Goal: Task Accomplishment & Management: Complete application form

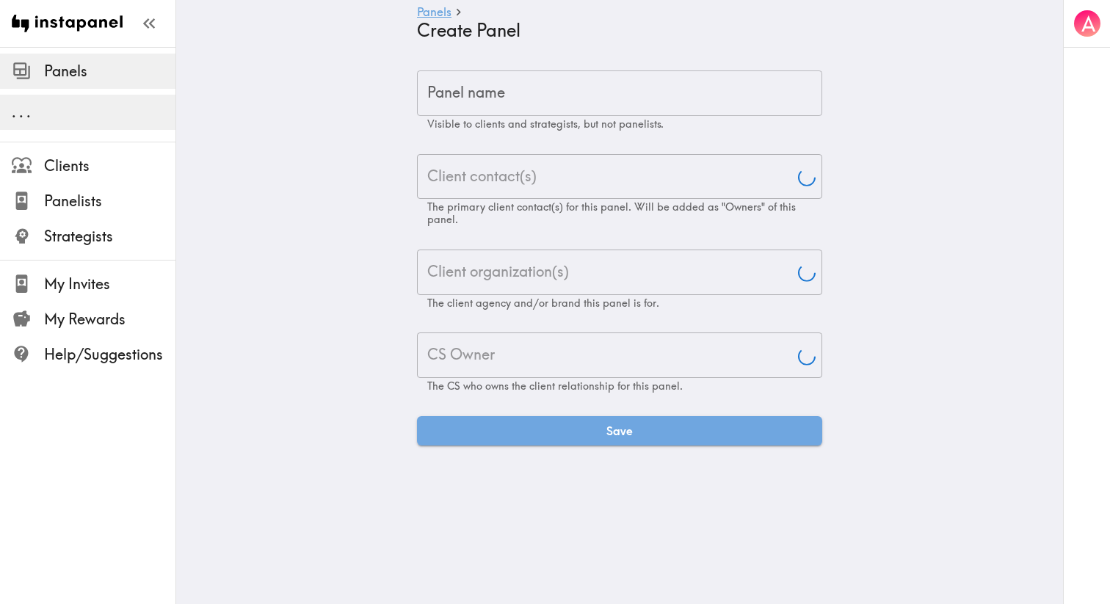
type input "Aj"
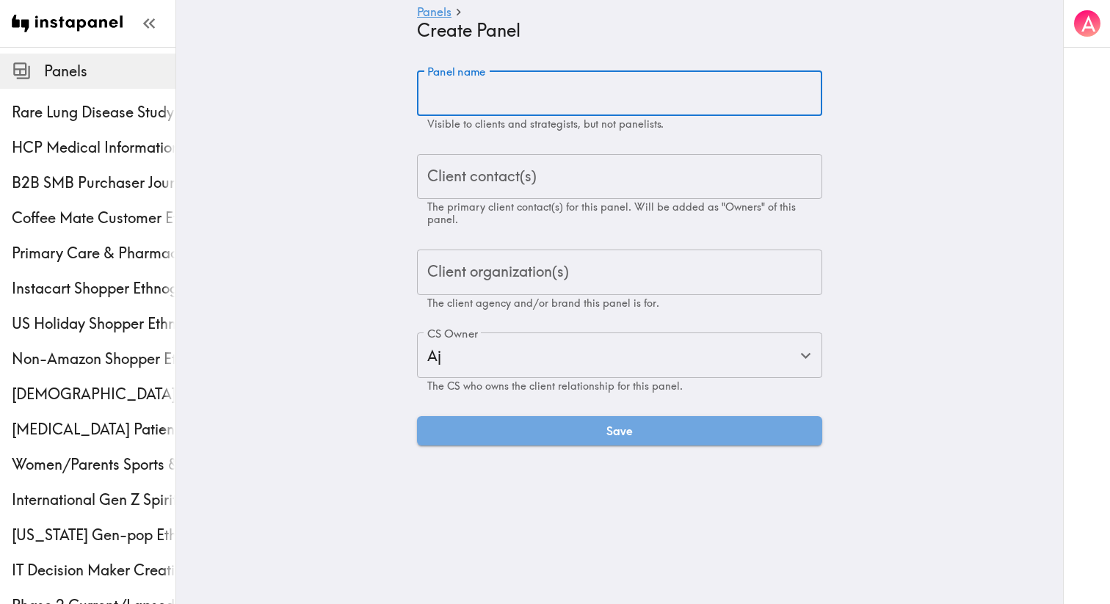
click at [568, 84] on input "Panel name" at bounding box center [619, 93] width 405 height 46
paste input "Gen Z 4-Cell Mondaic Testing"
click at [511, 202] on span "The primary client contact(s) for this panel. Will be added as "Owners" of this…" at bounding box center [611, 213] width 369 height 26
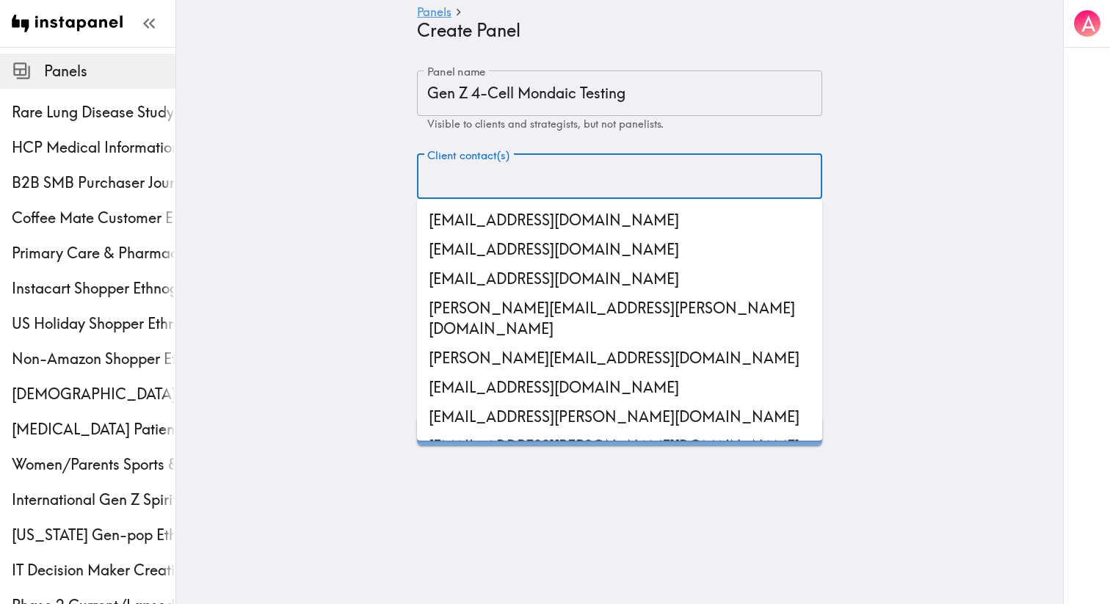
click at [587, 51] on main "Panels Create Panel Panel name Gen Z 4-Cell Mondaic Testing Panel name Visible …" at bounding box center [619, 258] width 887 height 422
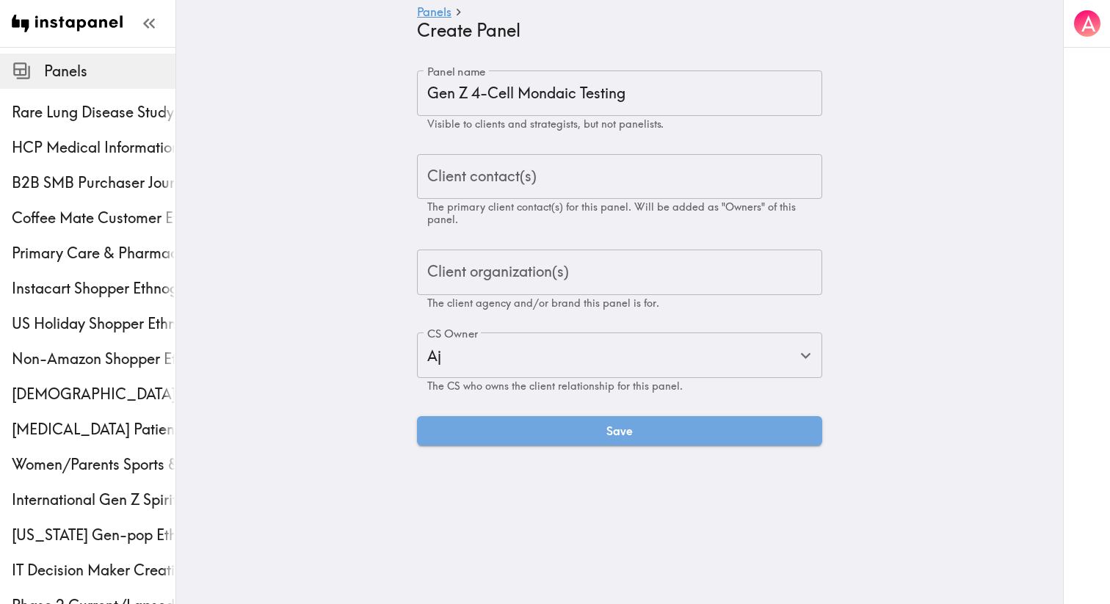
click at [545, 100] on input "Gen Z 4-Cell Mondaic Testing" at bounding box center [619, 93] width 405 height 46
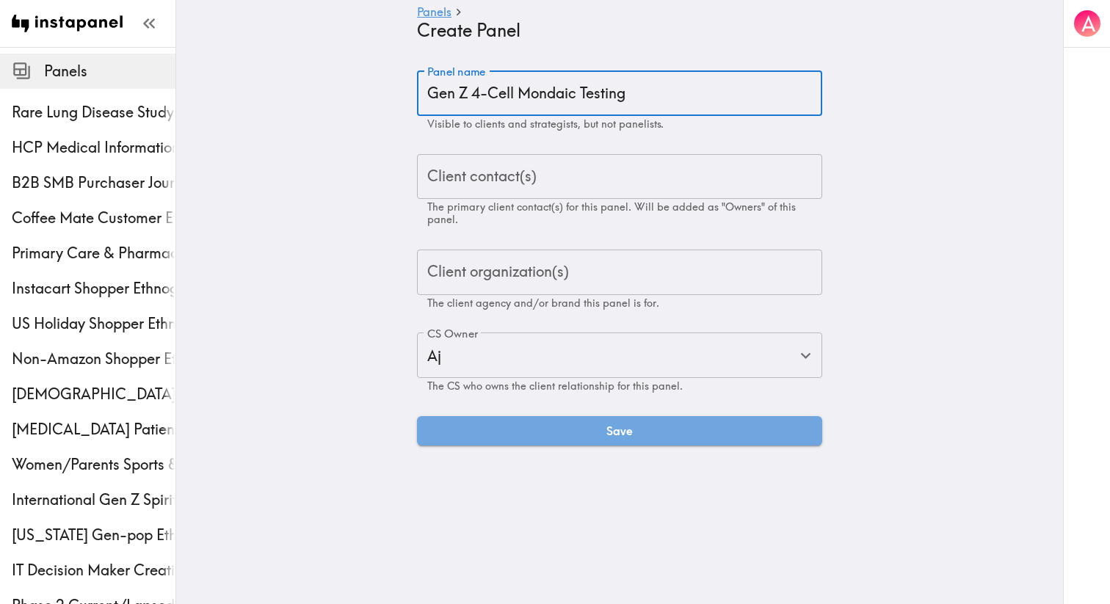
click at [545, 100] on input "Gen Z 4-Cell Mondaic Testing" at bounding box center [619, 93] width 405 height 46
type input "Gen Z 4-Cell Monadic Testing"
click at [519, 184] on div "Client contact(s) Client contact(s) The primary client contact(s) for this pane…" at bounding box center [619, 190] width 405 height 72
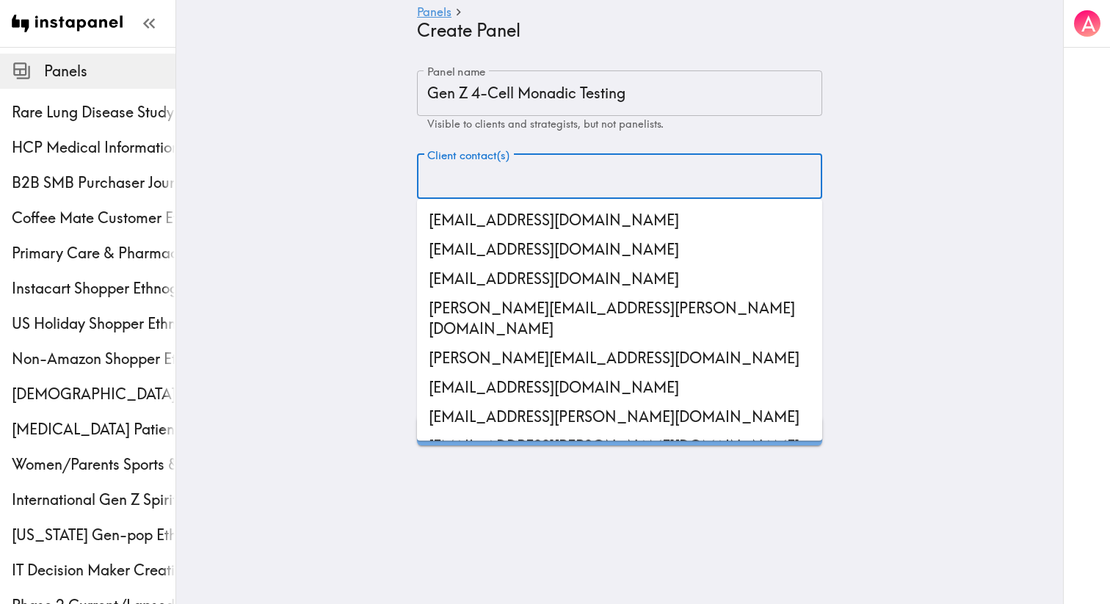
paste input "[PERSON_NAME][EMAIL_ADDRESS][PERSON_NAME][DOMAIN_NAME]"
type input "[PERSON_NAME][EMAIL_ADDRESS][PERSON_NAME][DOMAIN_NAME]"
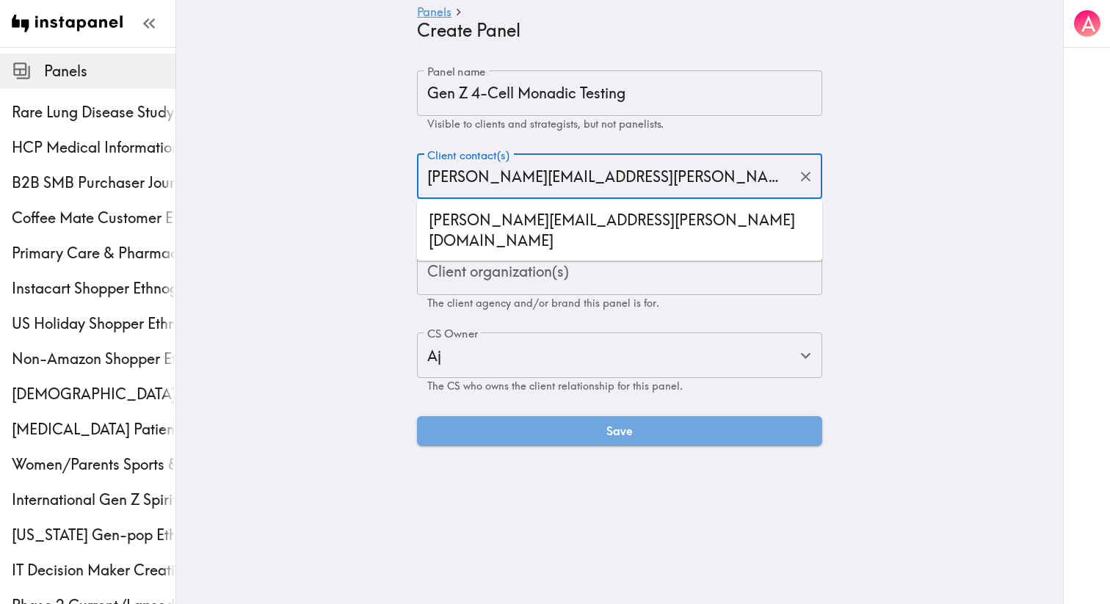
click at [511, 212] on li "[PERSON_NAME][EMAIL_ADDRESS][PERSON_NAME][DOMAIN_NAME]" at bounding box center [619, 231] width 405 height 50
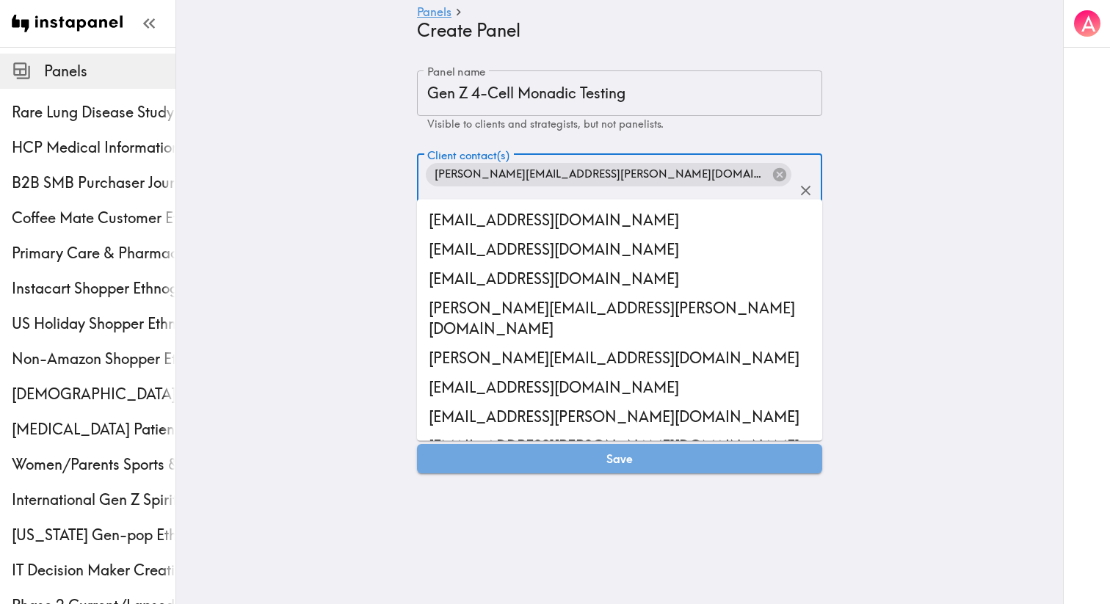
scroll to position [26223, 0]
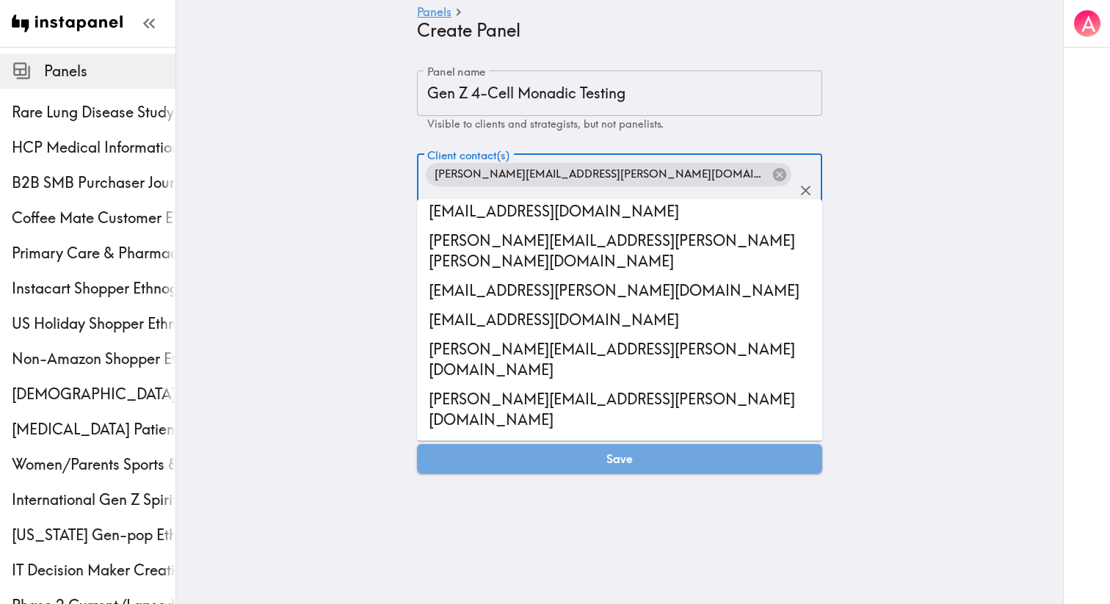
click at [361, 224] on main "Panels Create Panel Panel name Gen Z 4-Cell Monadic Testing Panel name Visible …" at bounding box center [619, 272] width 887 height 450
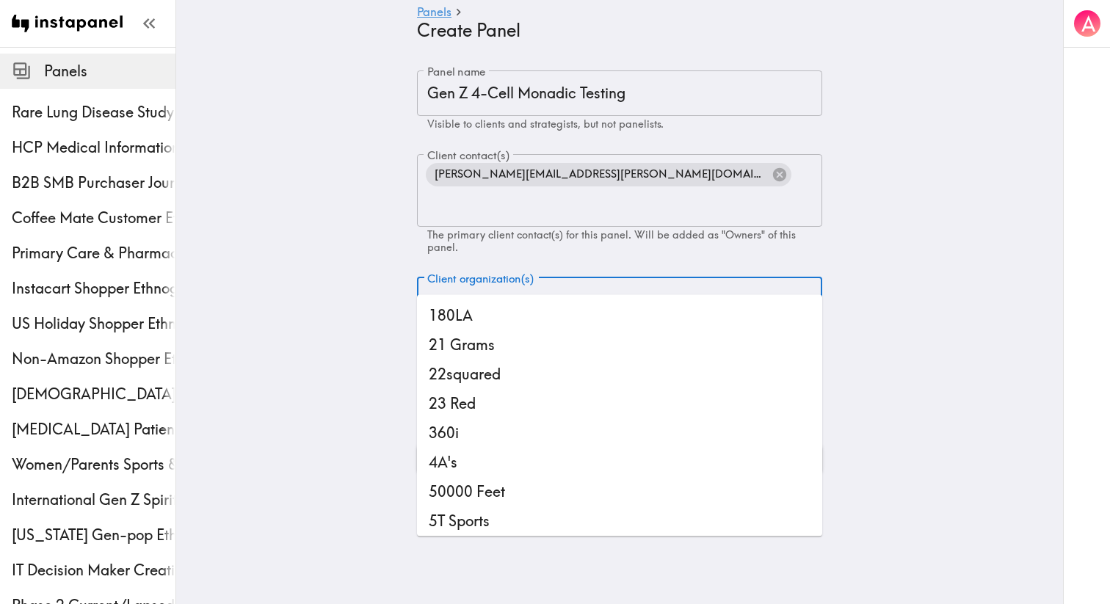
click at [454, 278] on div "Client organization(s) Client organization(s) The client agency and/or brand th…" at bounding box center [619, 308] width 405 height 60
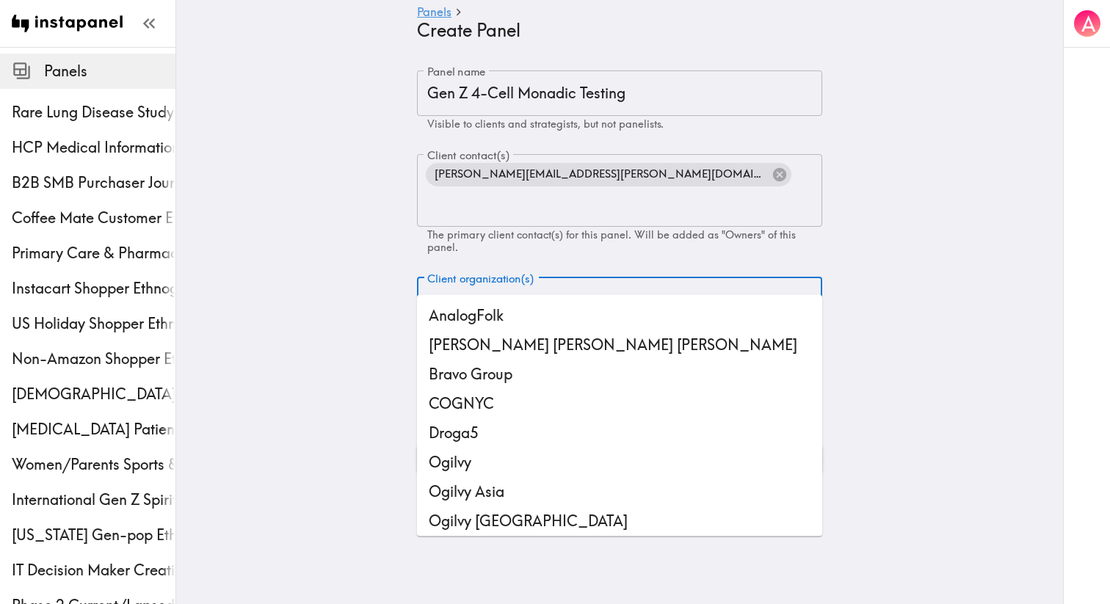
type input "ogi"
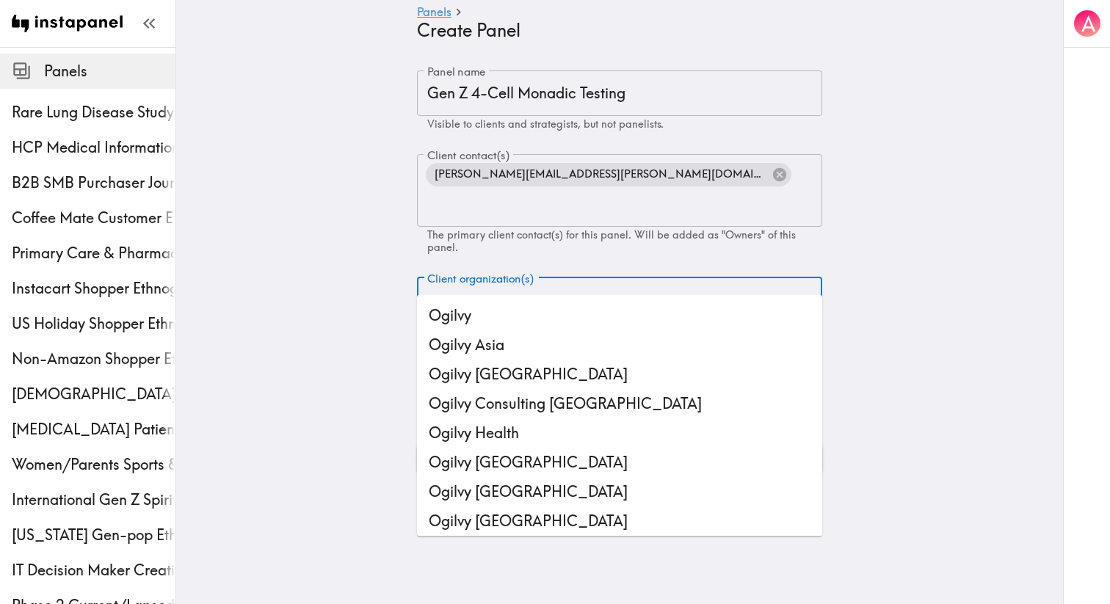
click at [440, 309] on li "Ogilvy" at bounding box center [619, 315] width 405 height 29
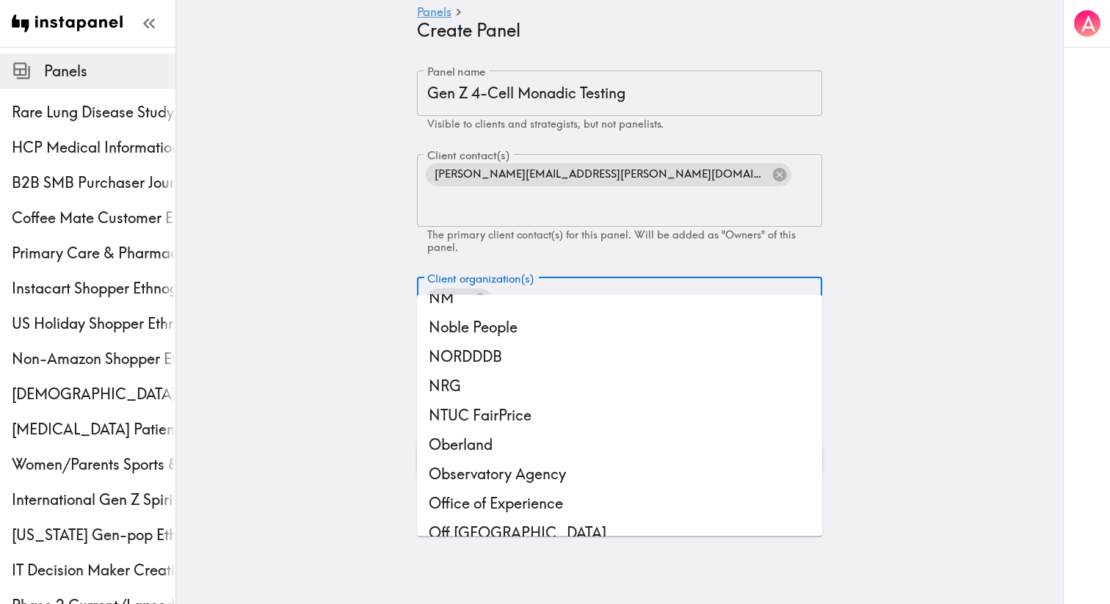
click at [346, 307] on main "Panels Create Panel Panel name Gen Z 4-Cell Monadic Testing Panel name Visible …" at bounding box center [619, 272] width 887 height 450
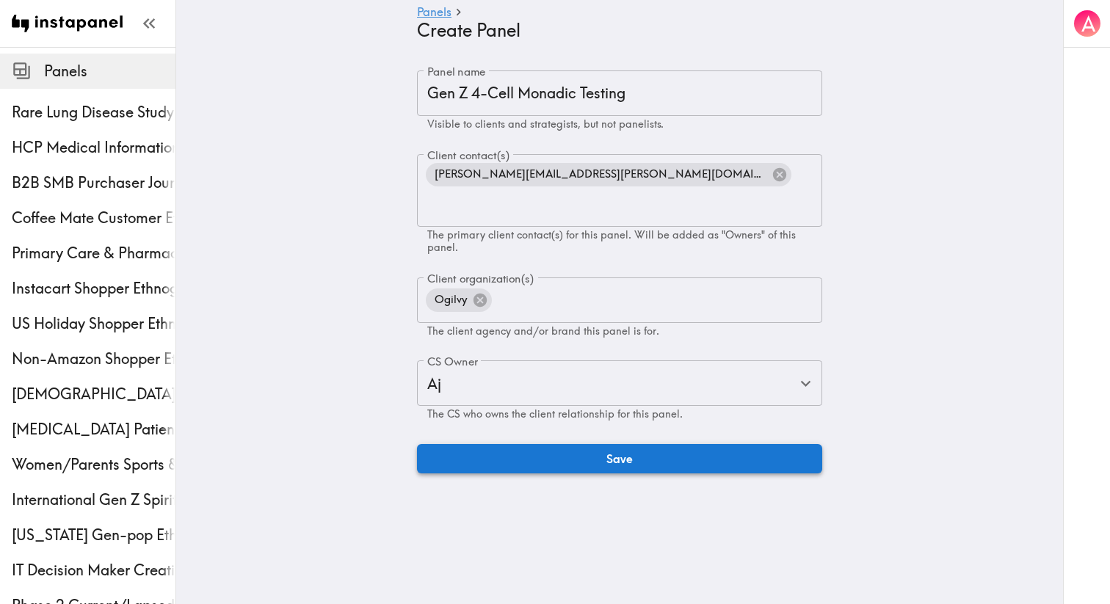
click at [510, 444] on button "Save" at bounding box center [619, 458] width 405 height 29
